Goal: Navigation & Orientation: Find specific page/section

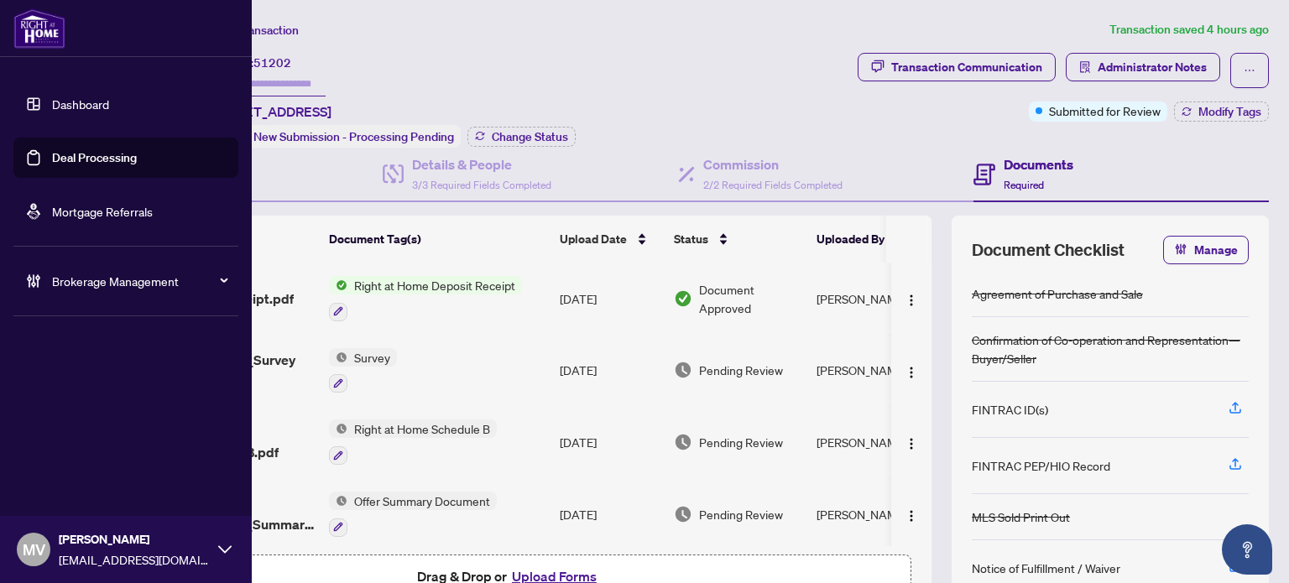
click at [52, 112] on link "Dashboard" at bounding box center [80, 103] width 57 height 15
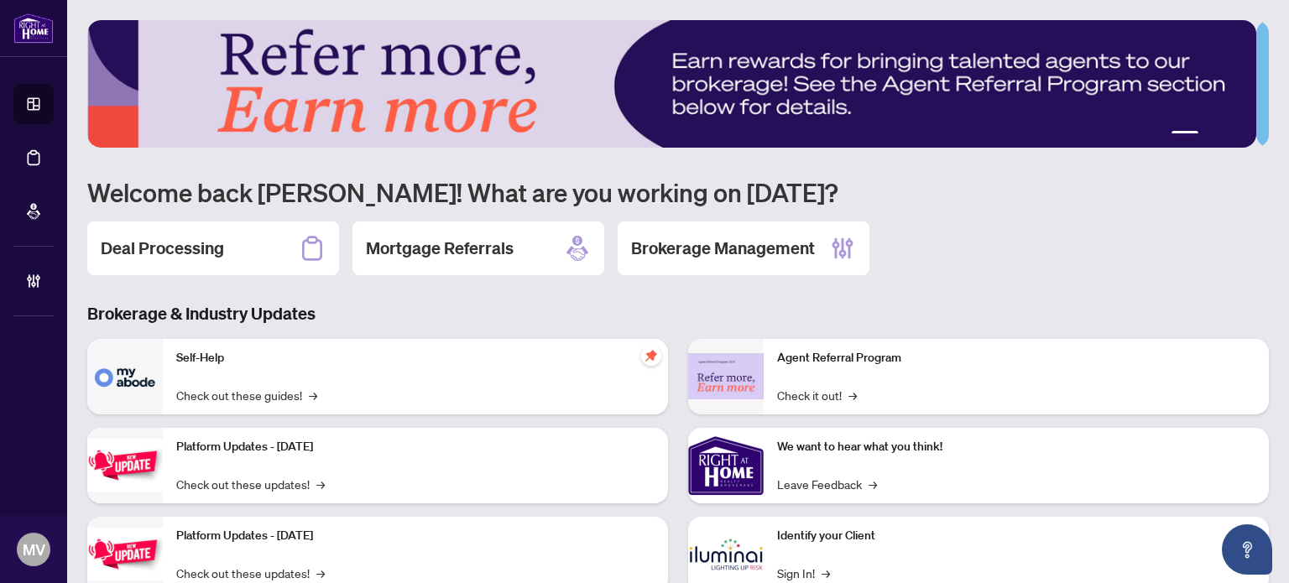
drag, startPoint x: 803, startPoint y: 94, endPoint x: 248, endPoint y: 91, distance: 554.5
click at [234, 96] on img at bounding box center [671, 84] width 1169 height 128
click at [735, 246] on h2 "Brokerage Management" at bounding box center [723, 248] width 184 height 23
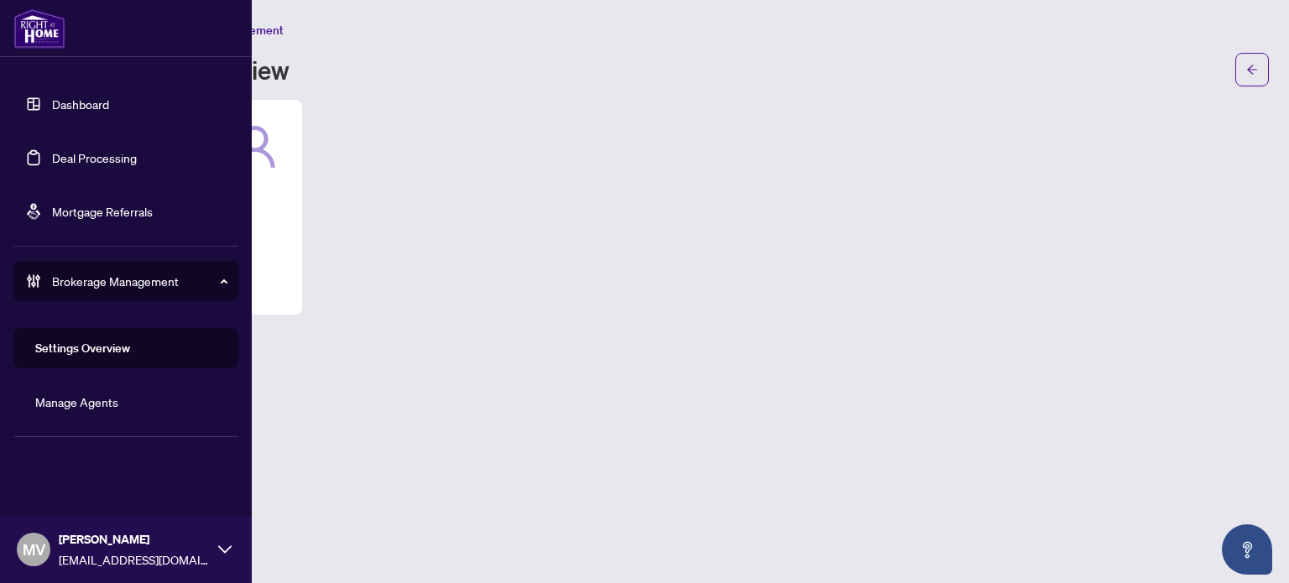
click at [52, 104] on link "Dashboard" at bounding box center [80, 103] width 57 height 15
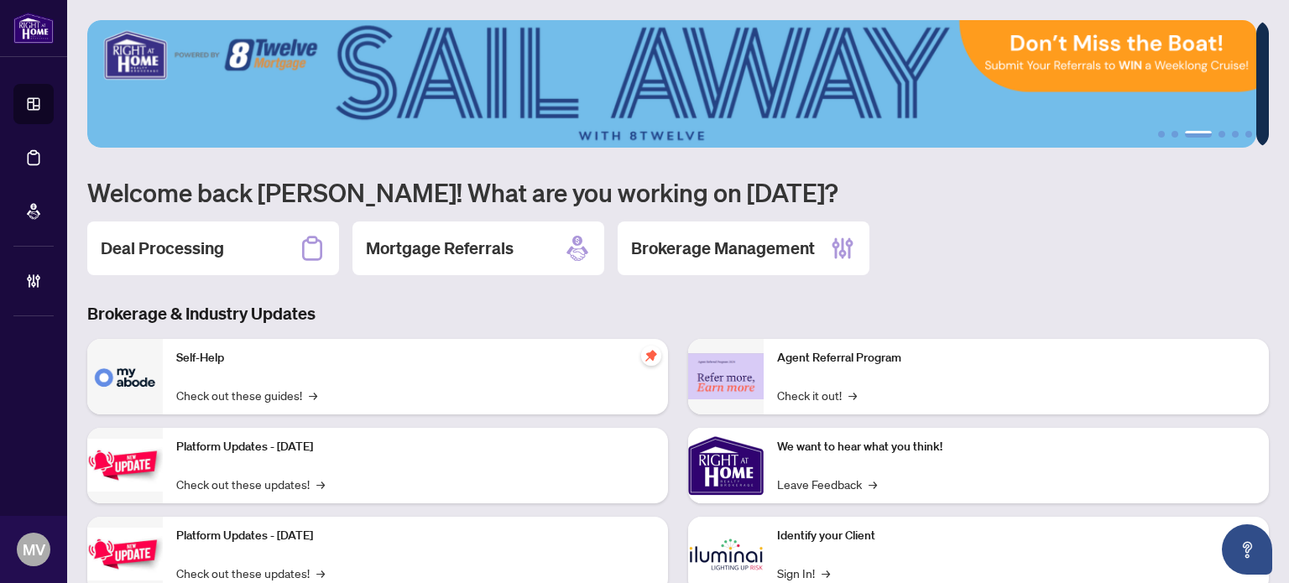
click at [1209, 138] on img at bounding box center [671, 84] width 1169 height 128
drag, startPoint x: 1188, startPoint y: 131, endPoint x: 1222, endPoint y: 133, distance: 34.5
click at [1222, 133] on ul "1 2 3 4 5 6" at bounding box center [677, 134] width 1181 height 7
click at [1232, 133] on button "5" at bounding box center [1235, 134] width 7 height 7
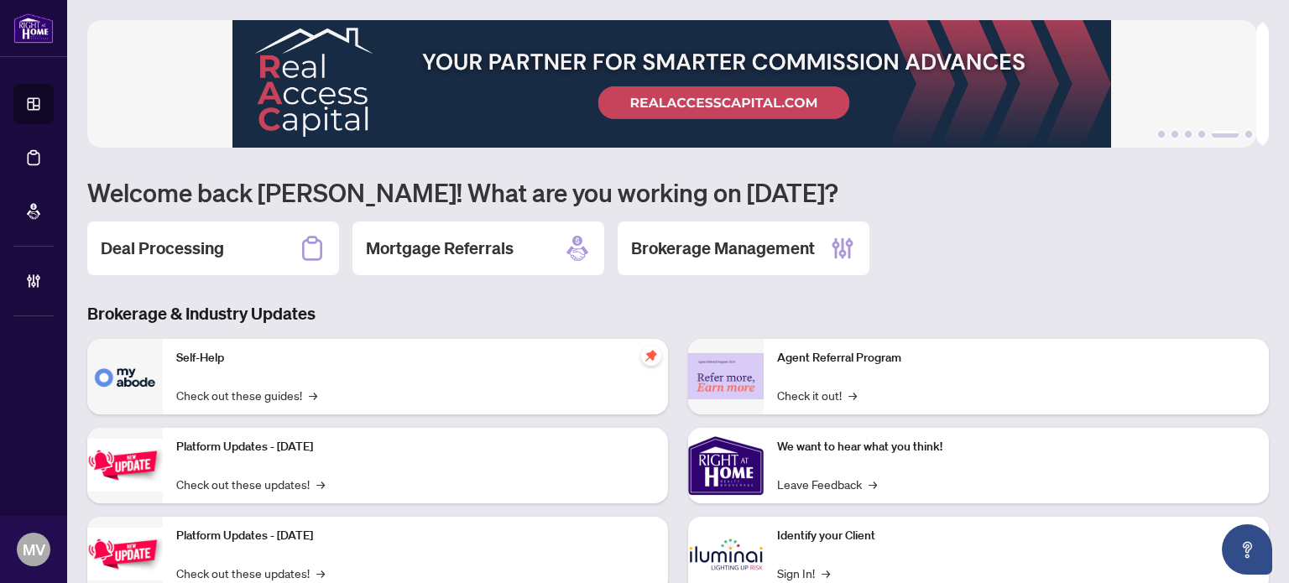
click at [645, 70] on img at bounding box center [671, 84] width 1169 height 128
click at [1245, 135] on button "6" at bounding box center [1248, 134] width 7 height 7
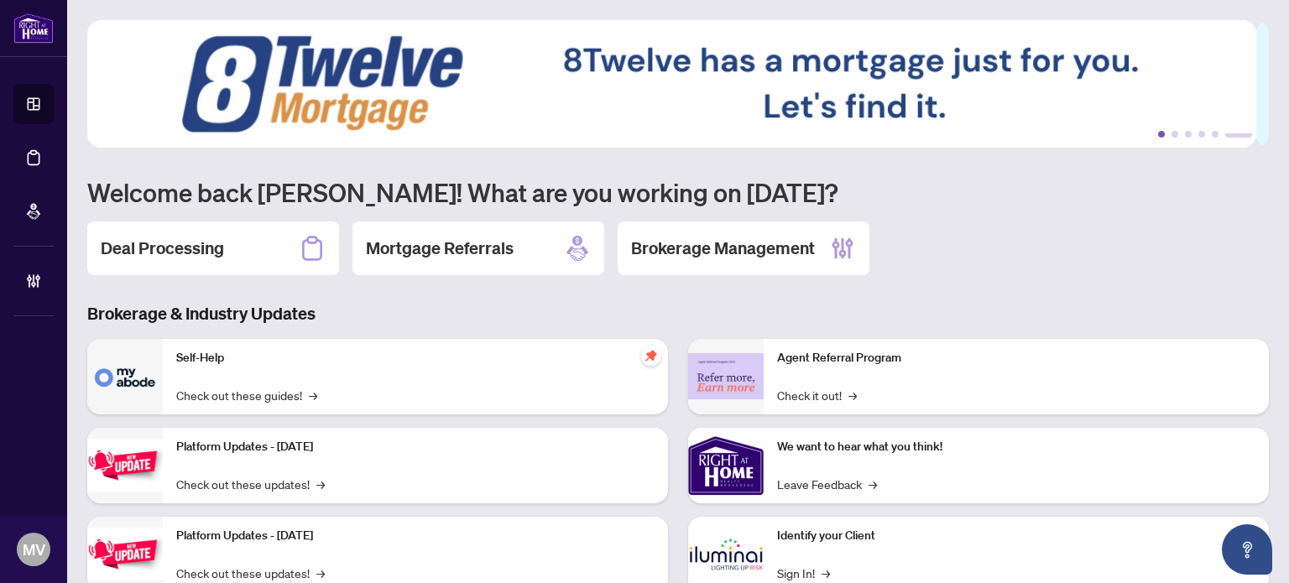
click at [1158, 133] on button "1" at bounding box center [1161, 134] width 7 height 7
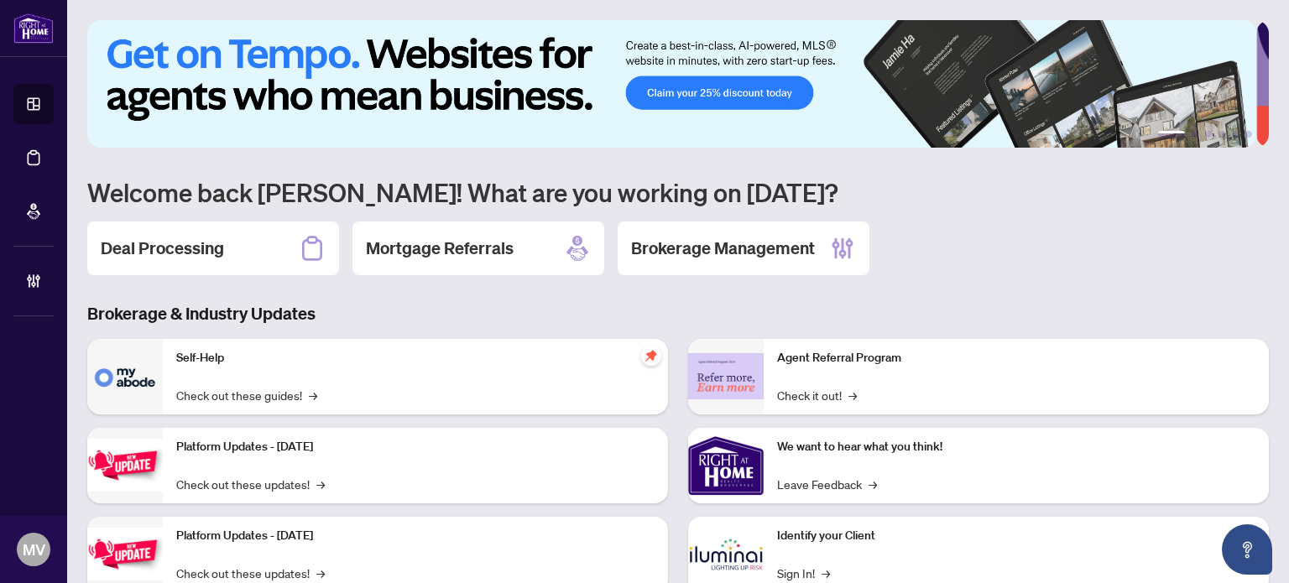
click at [1175, 138] on img at bounding box center [671, 84] width 1169 height 128
click at [1191, 135] on button "2" at bounding box center [1194, 134] width 7 height 7
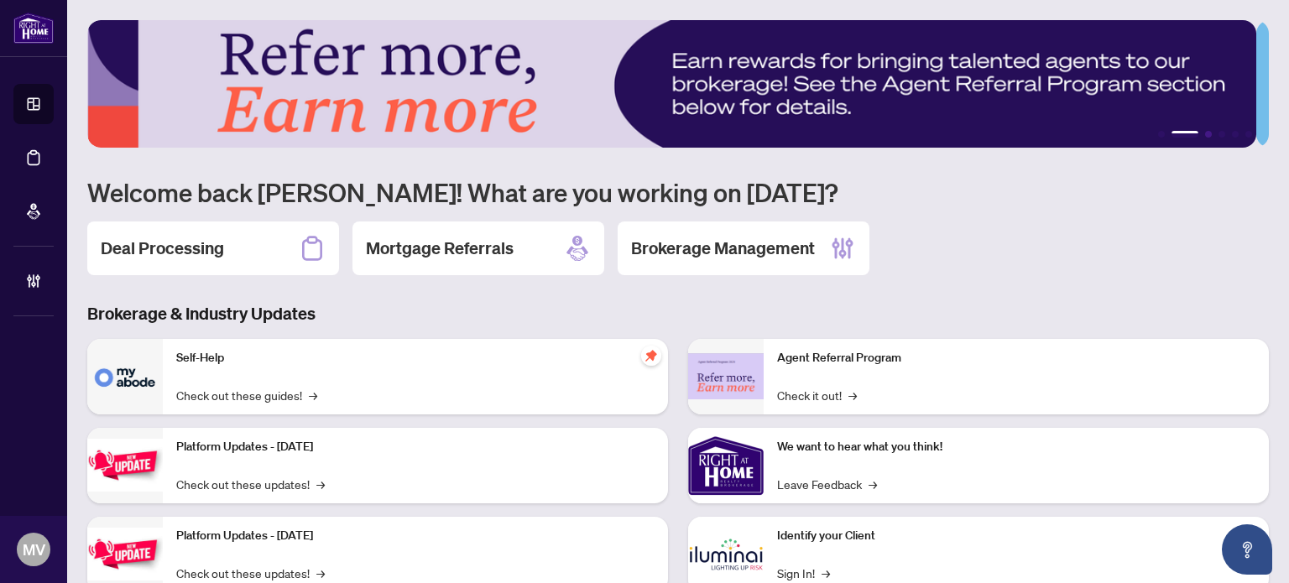
click at [1205, 133] on button "3" at bounding box center [1208, 134] width 7 height 7
